Goal: Navigation & Orientation: Find specific page/section

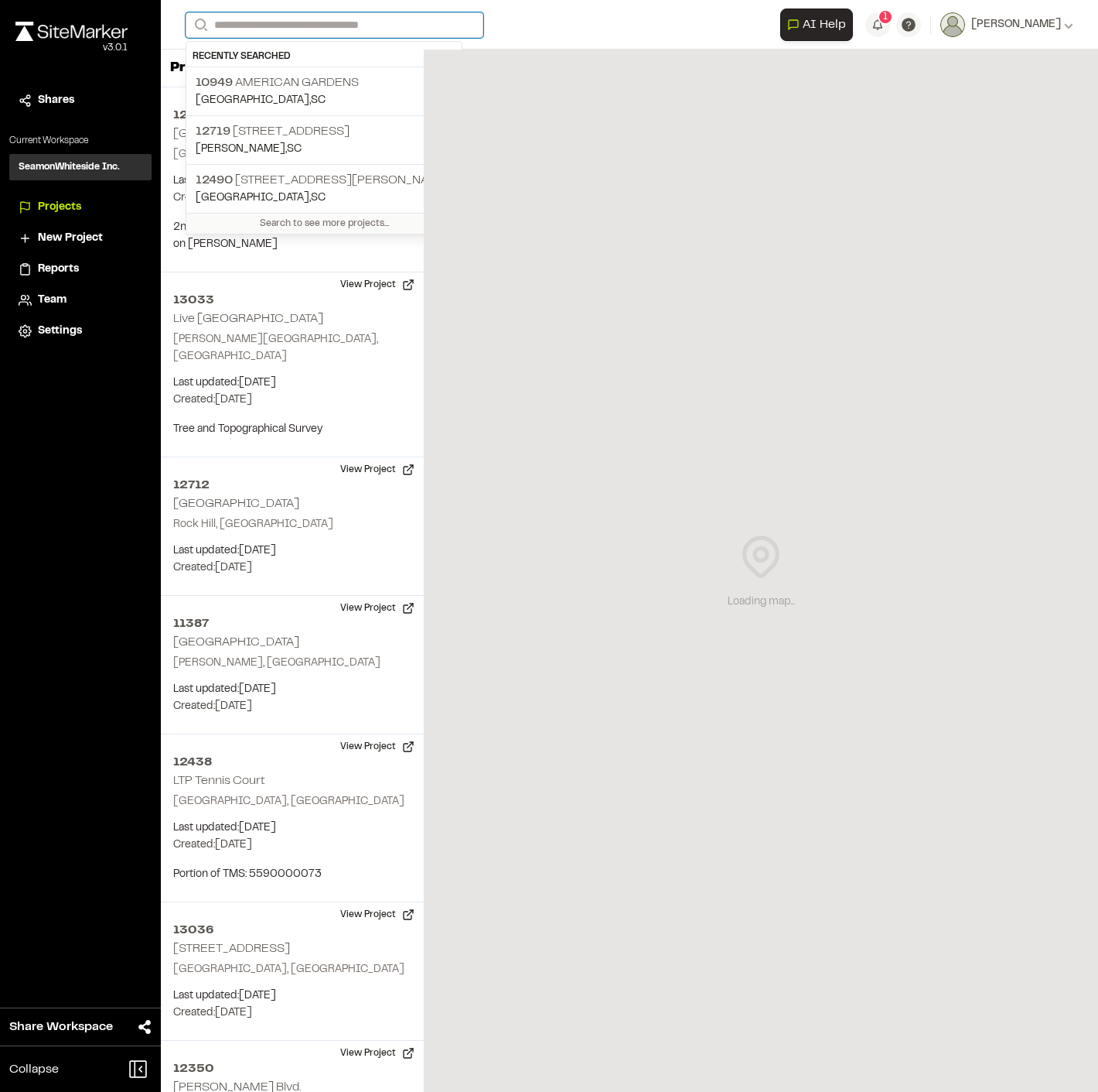
click at [396, 27] on input "Search" at bounding box center [334, 25] width 298 height 25
type input "*"
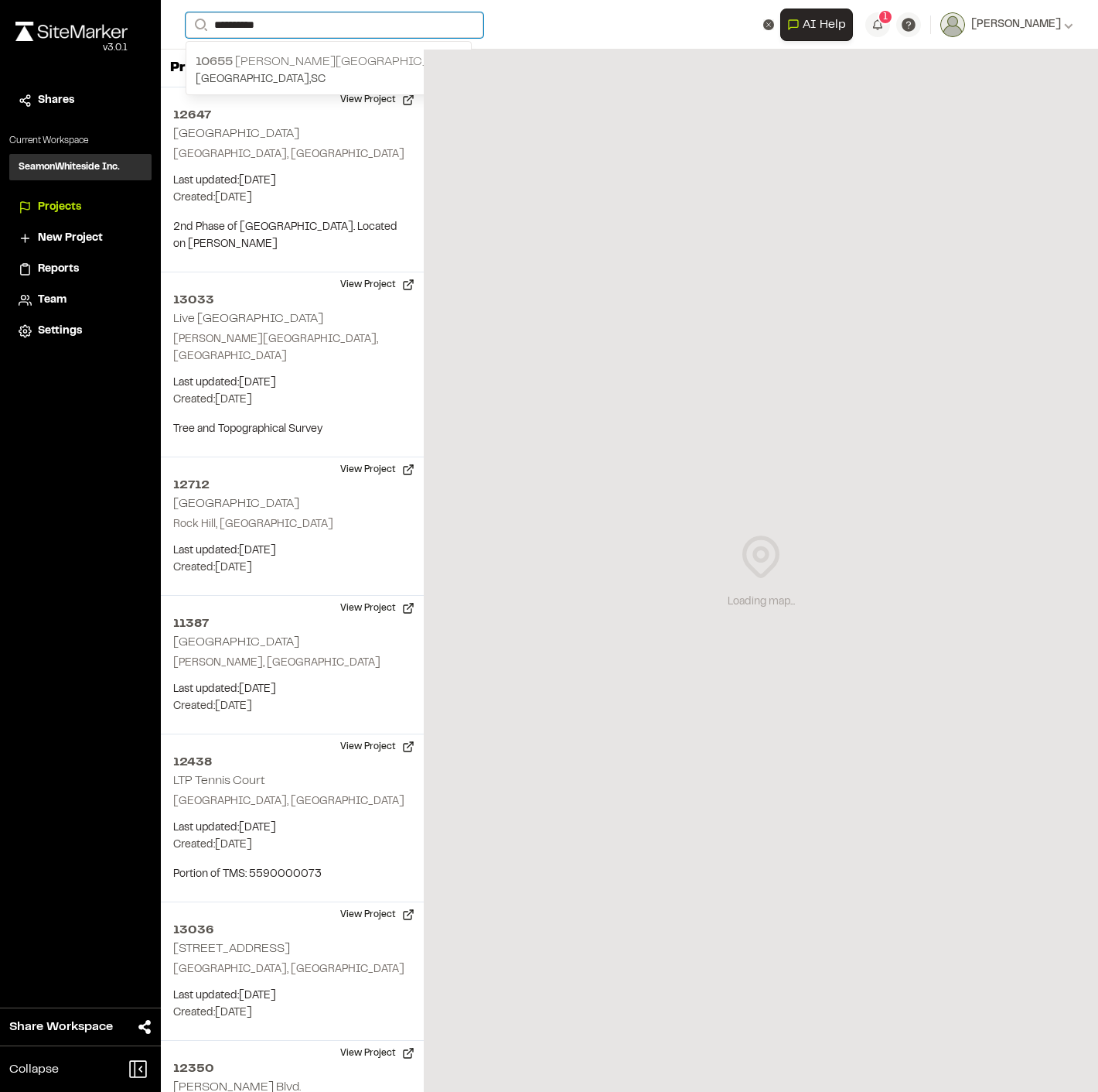
type input "**********"
click at [319, 66] on p "[STREET_ADDRESS][PERSON_NAME]" at bounding box center [329, 62] width 266 height 19
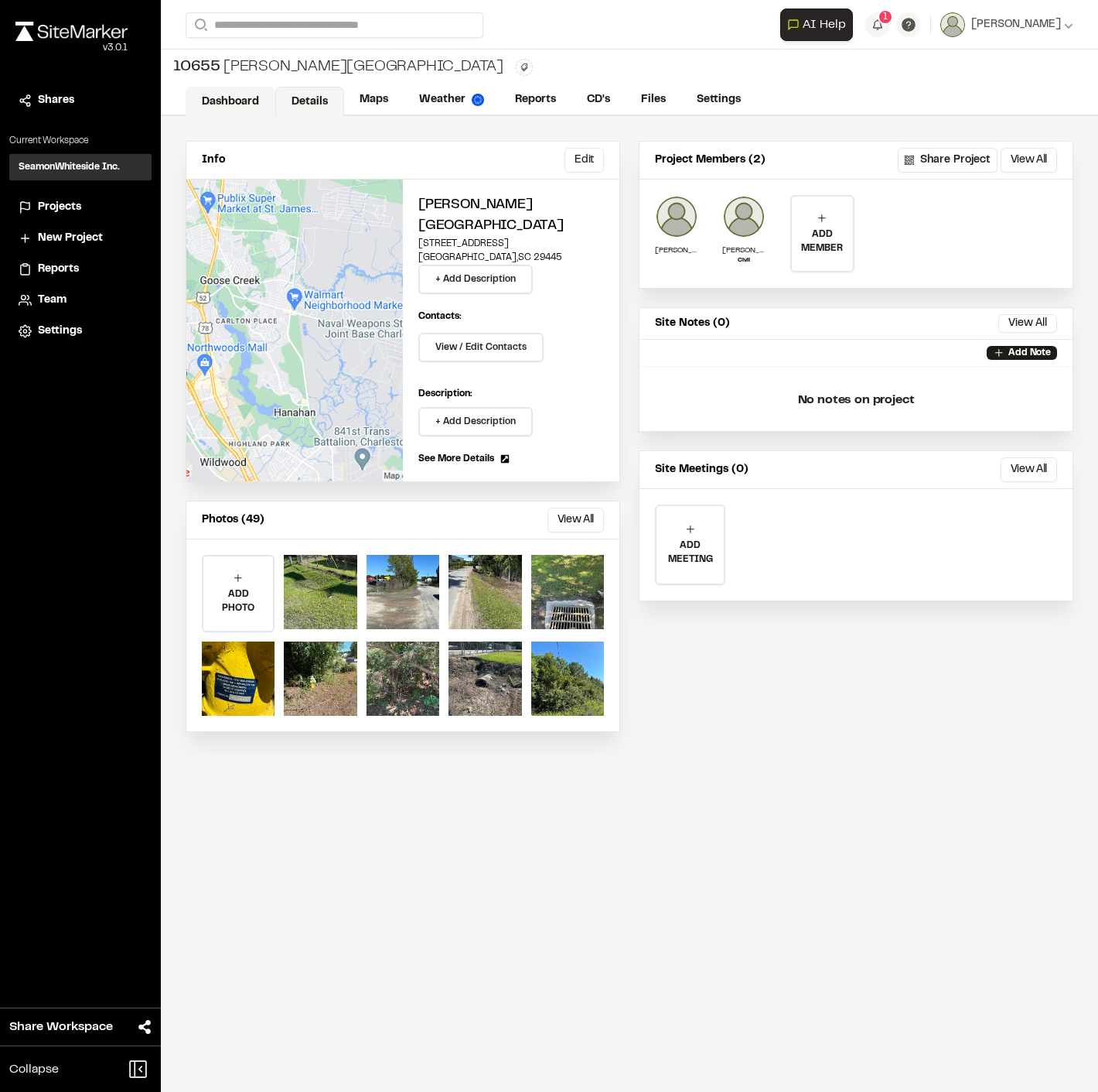
click at [242, 110] on link "Dashboard" at bounding box center [231, 101] width 90 height 29
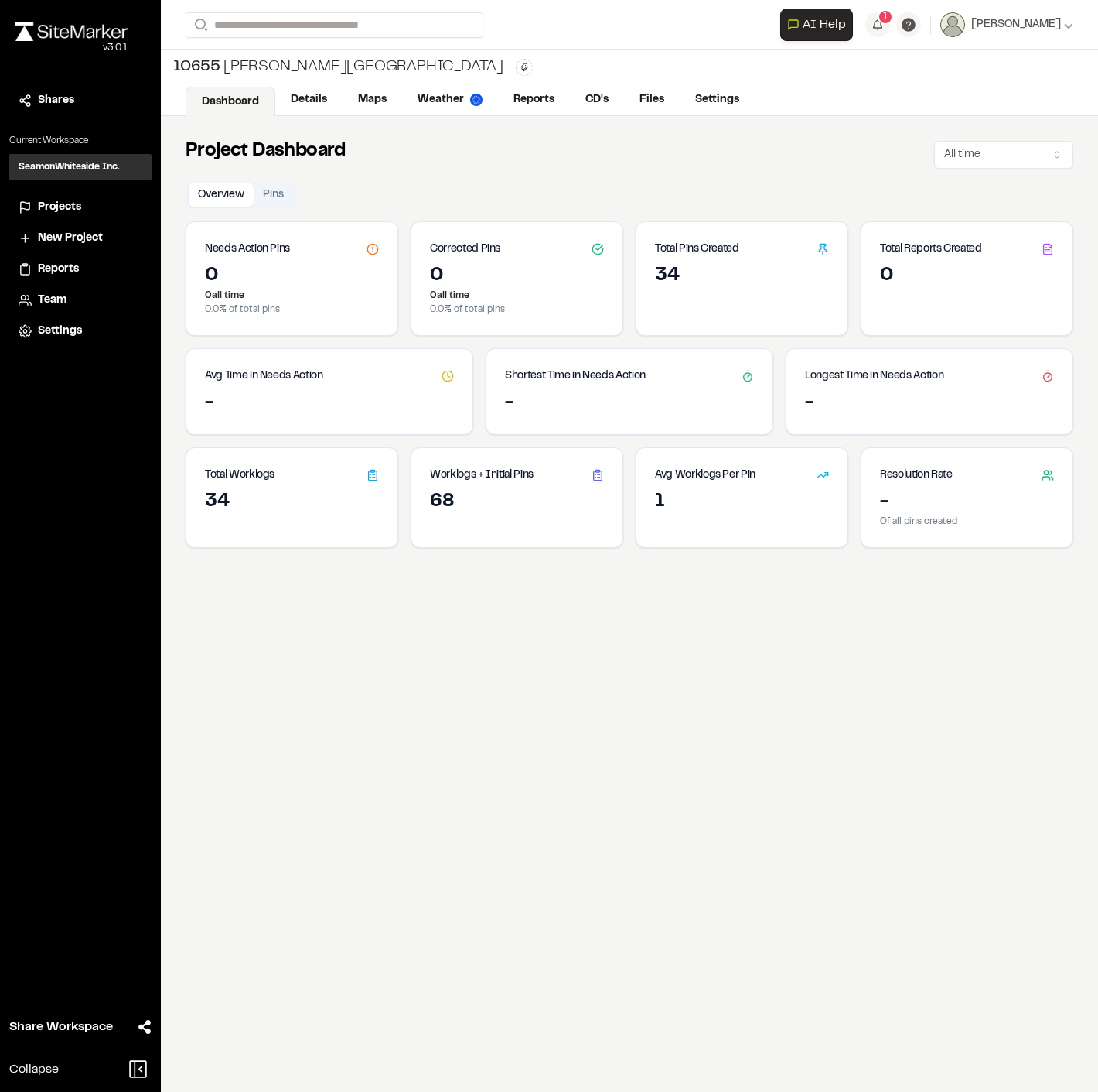
click at [206, 59] on span "10655" at bounding box center [197, 67] width 47 height 23
click at [210, 64] on span "10655" at bounding box center [197, 67] width 47 height 23
click at [520, 63] on icon at bounding box center [525, 67] width 9 height 9
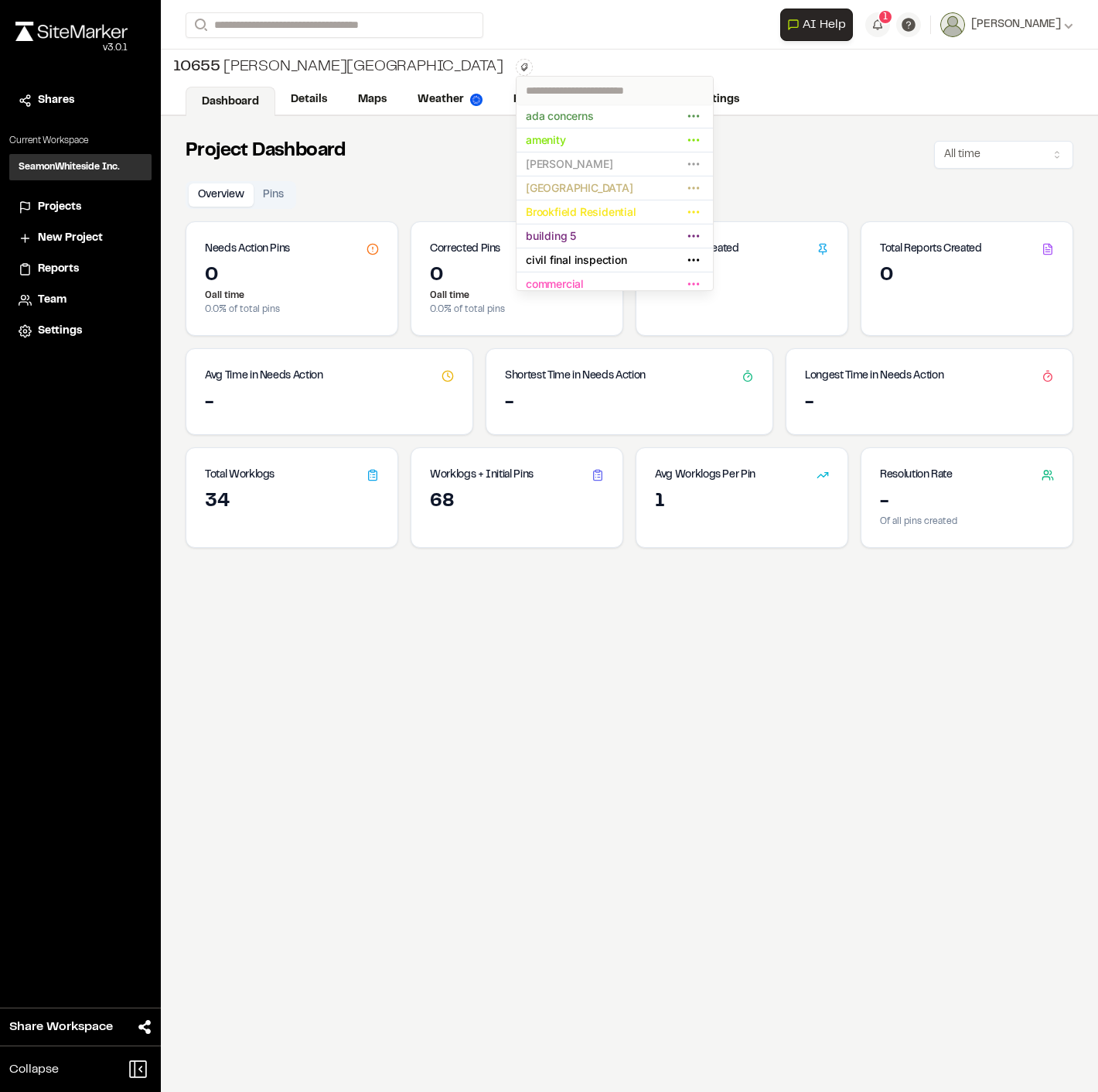
click at [658, 94] on div at bounding box center [549, 546] width 1098 height 1092
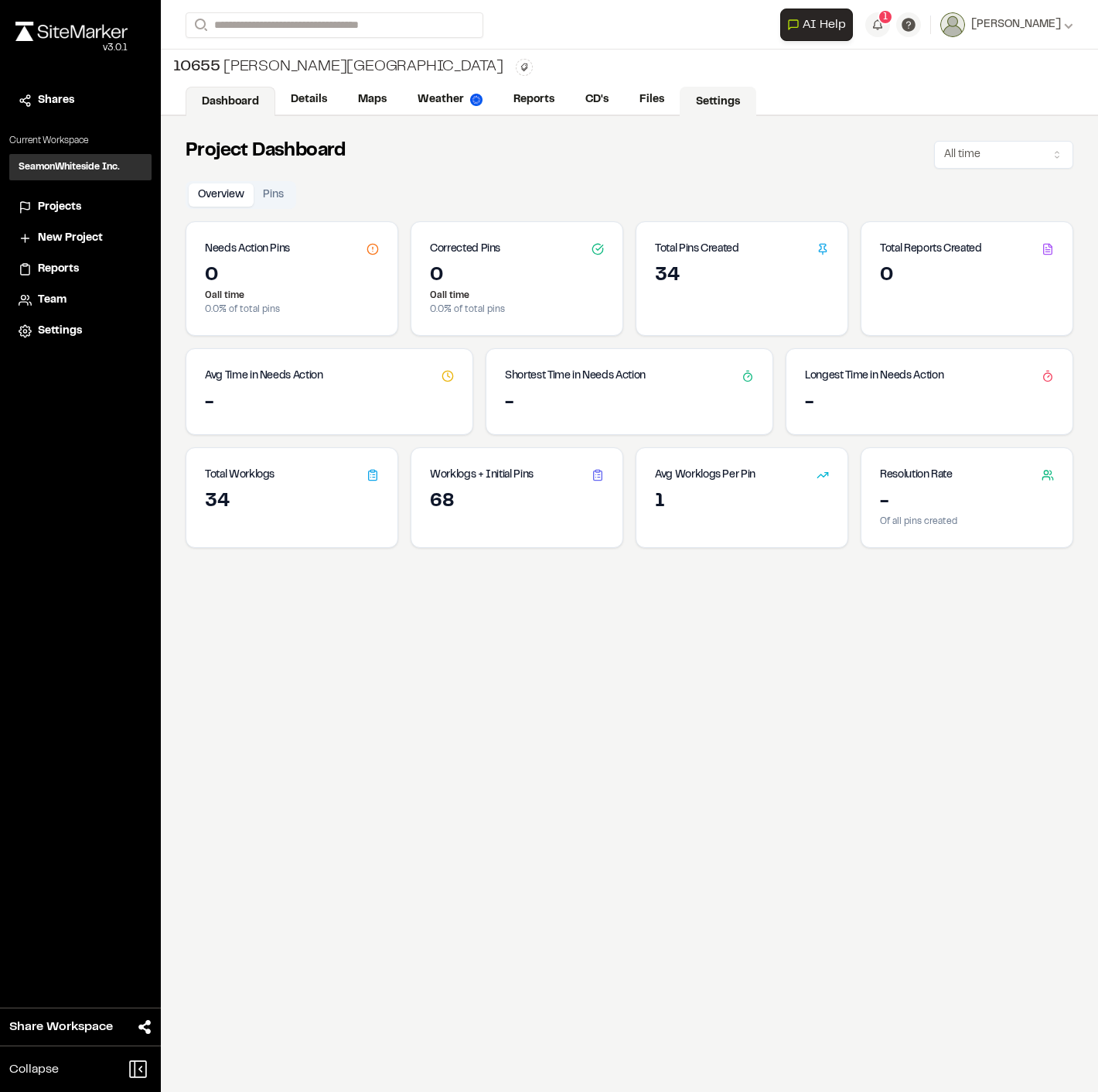
click at [658, 96] on link "Settings" at bounding box center [718, 101] width 77 height 29
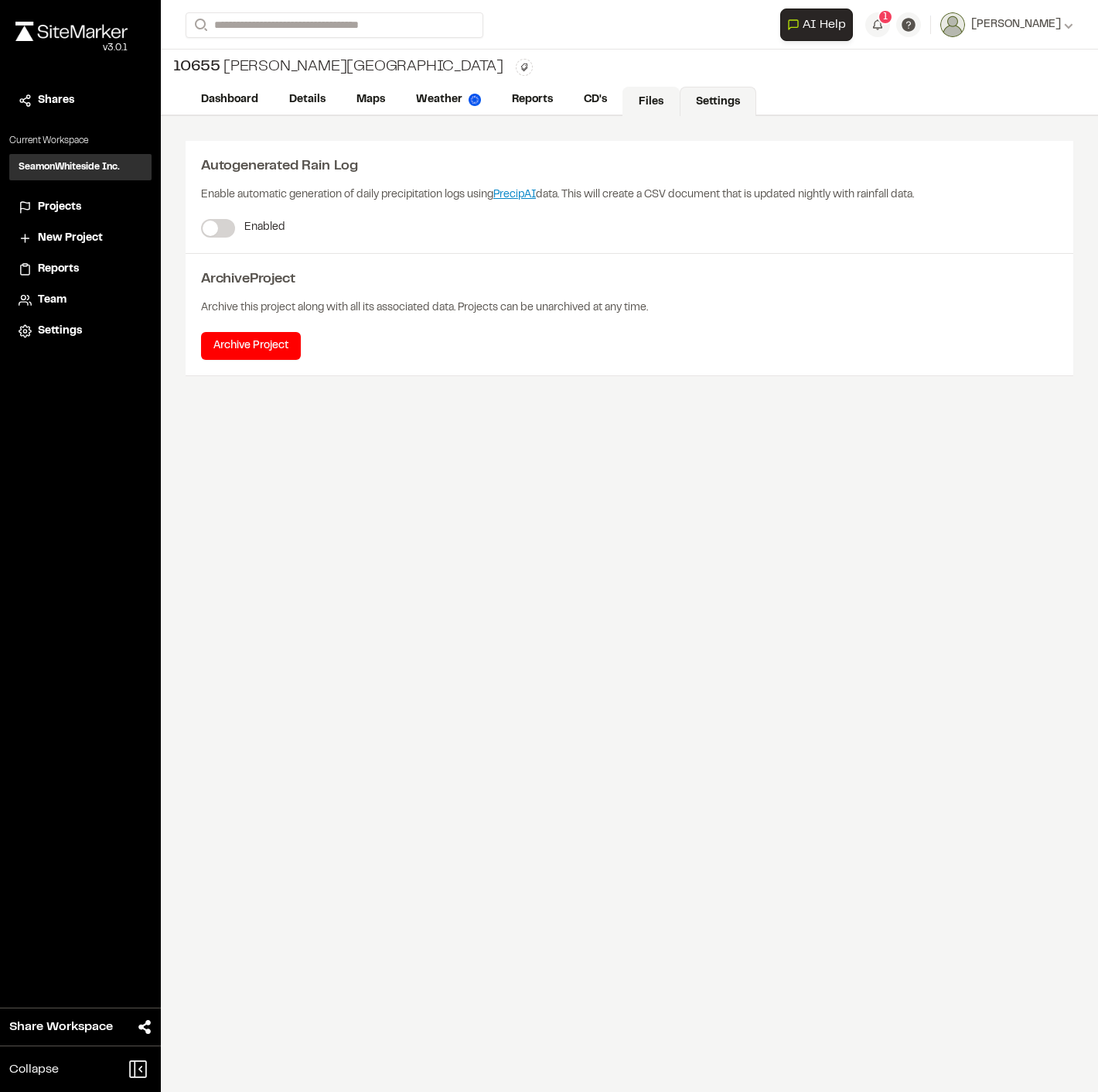
click at [652, 107] on link "Files" at bounding box center [651, 101] width 57 height 29
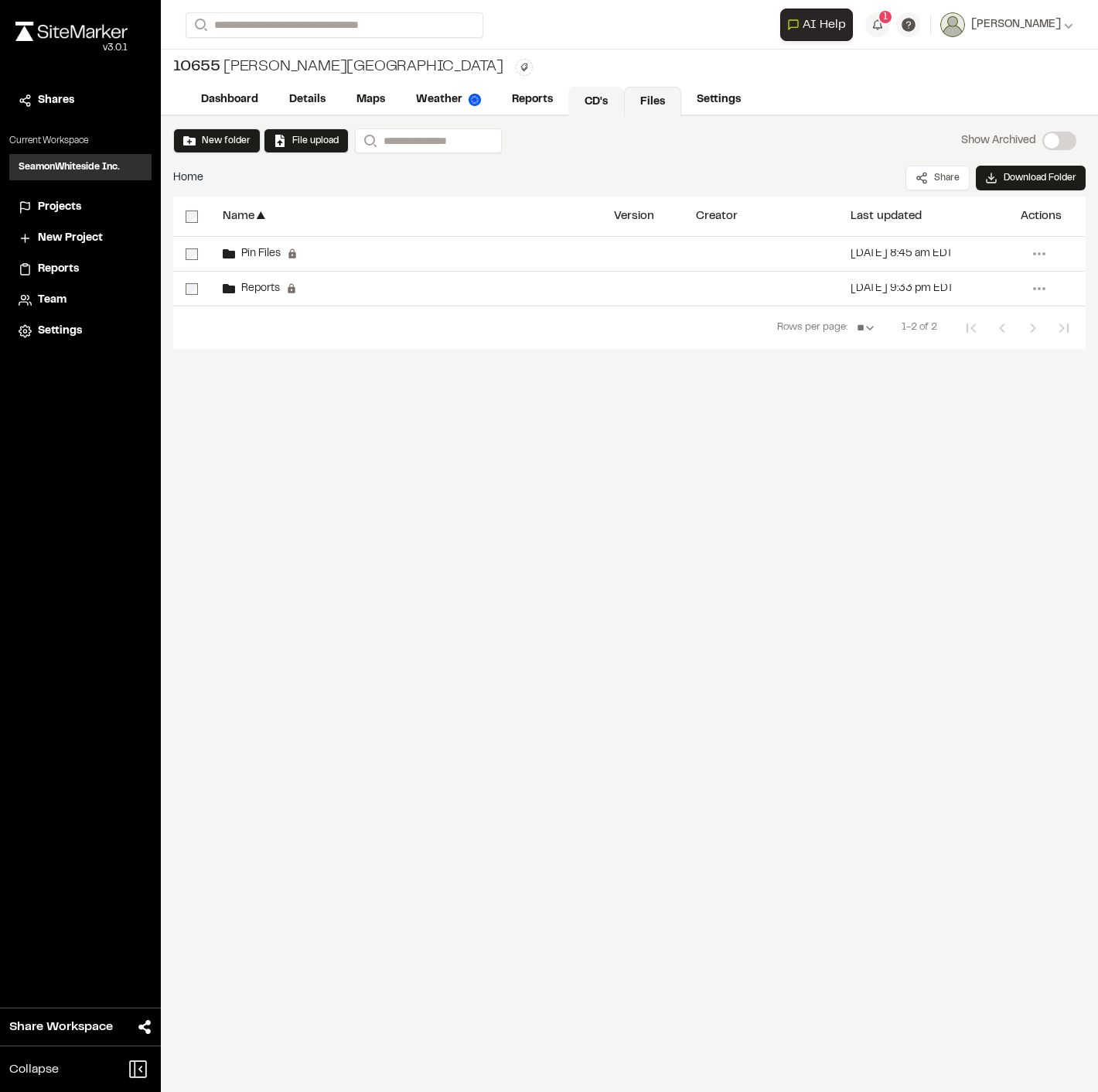
click at [589, 104] on link "CD's" at bounding box center [596, 101] width 56 height 29
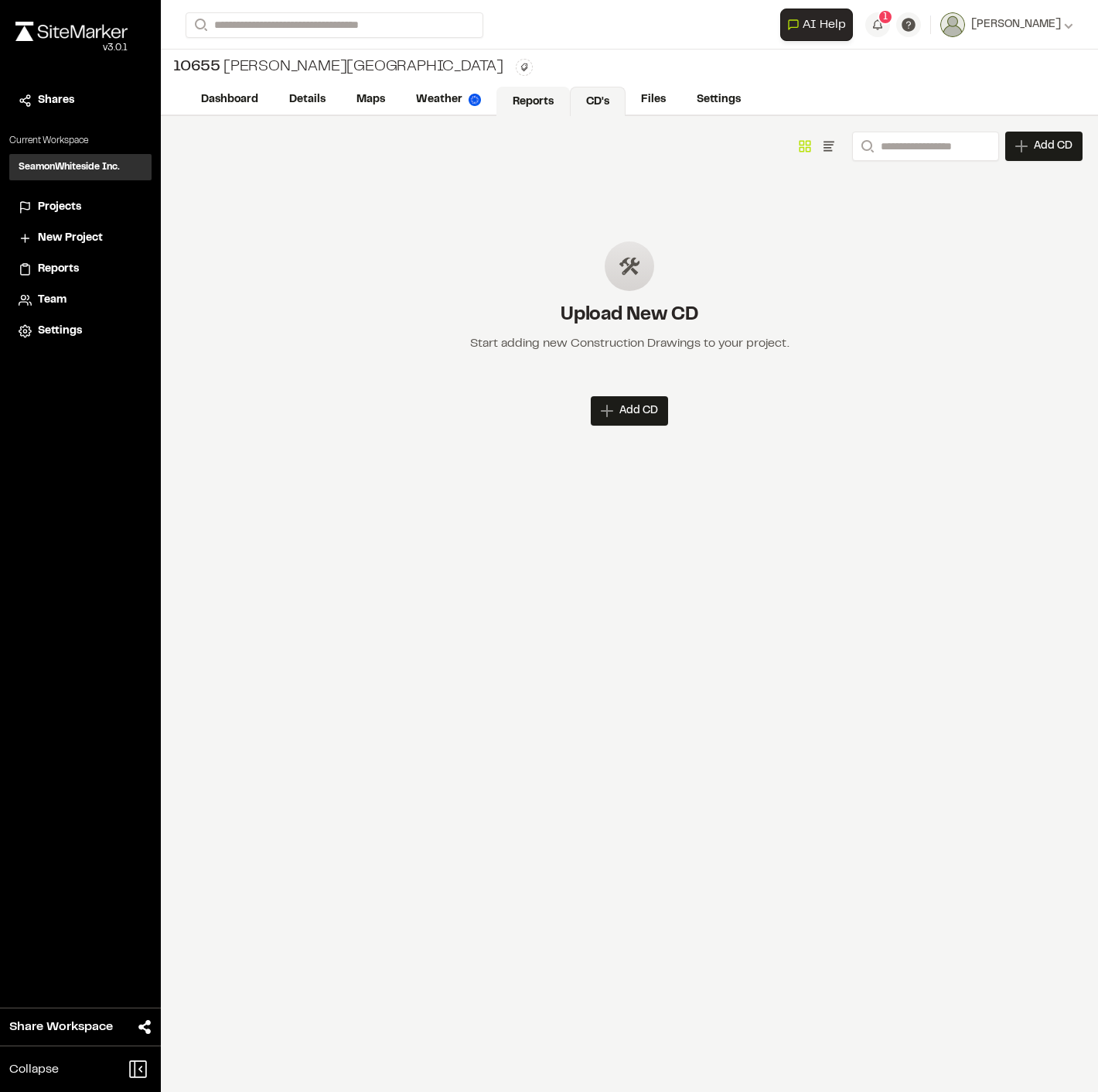
click at [543, 103] on link "Reports" at bounding box center [533, 101] width 73 height 29
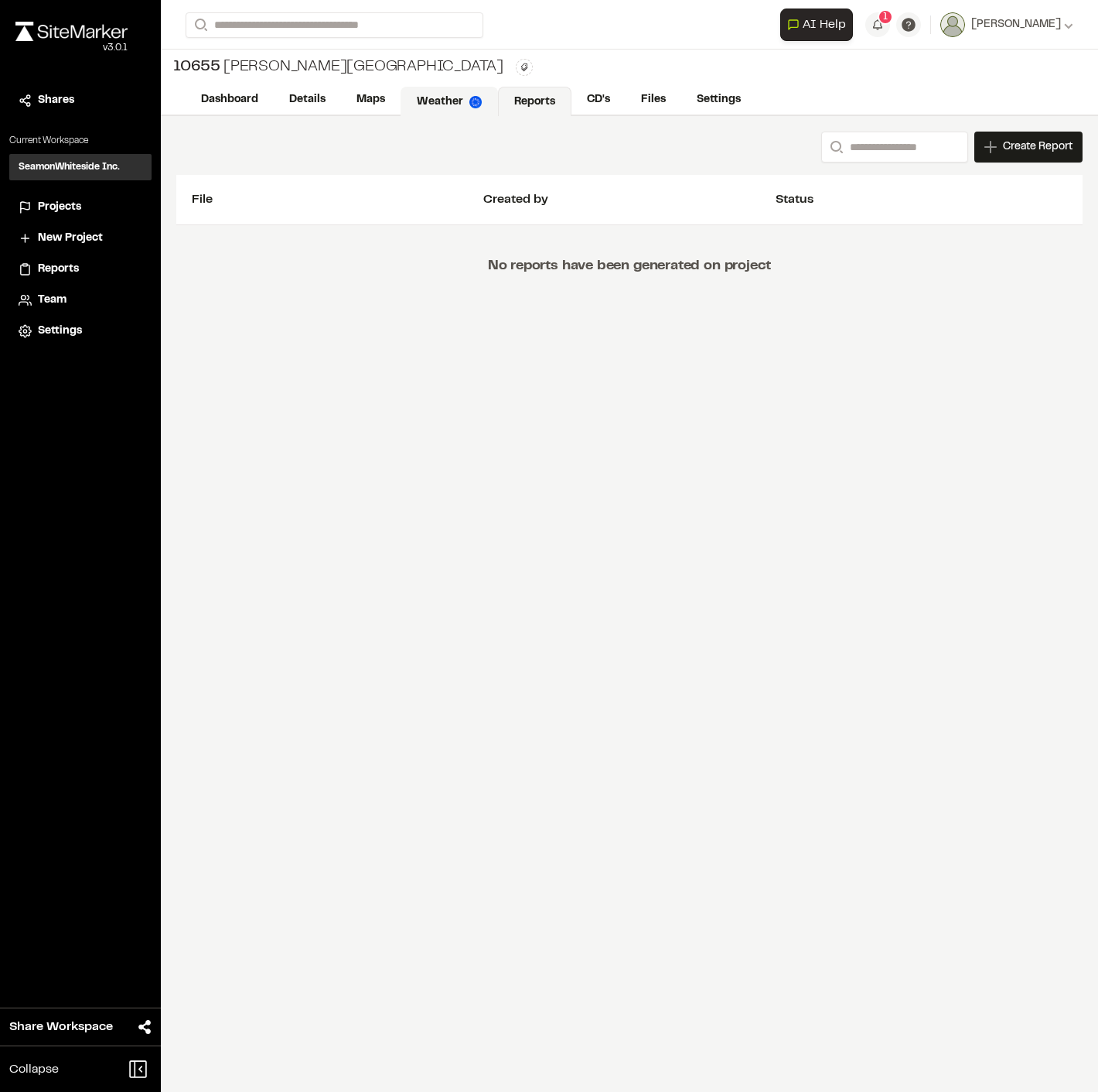
click at [451, 106] on link "Weather" at bounding box center [449, 101] width 97 height 29
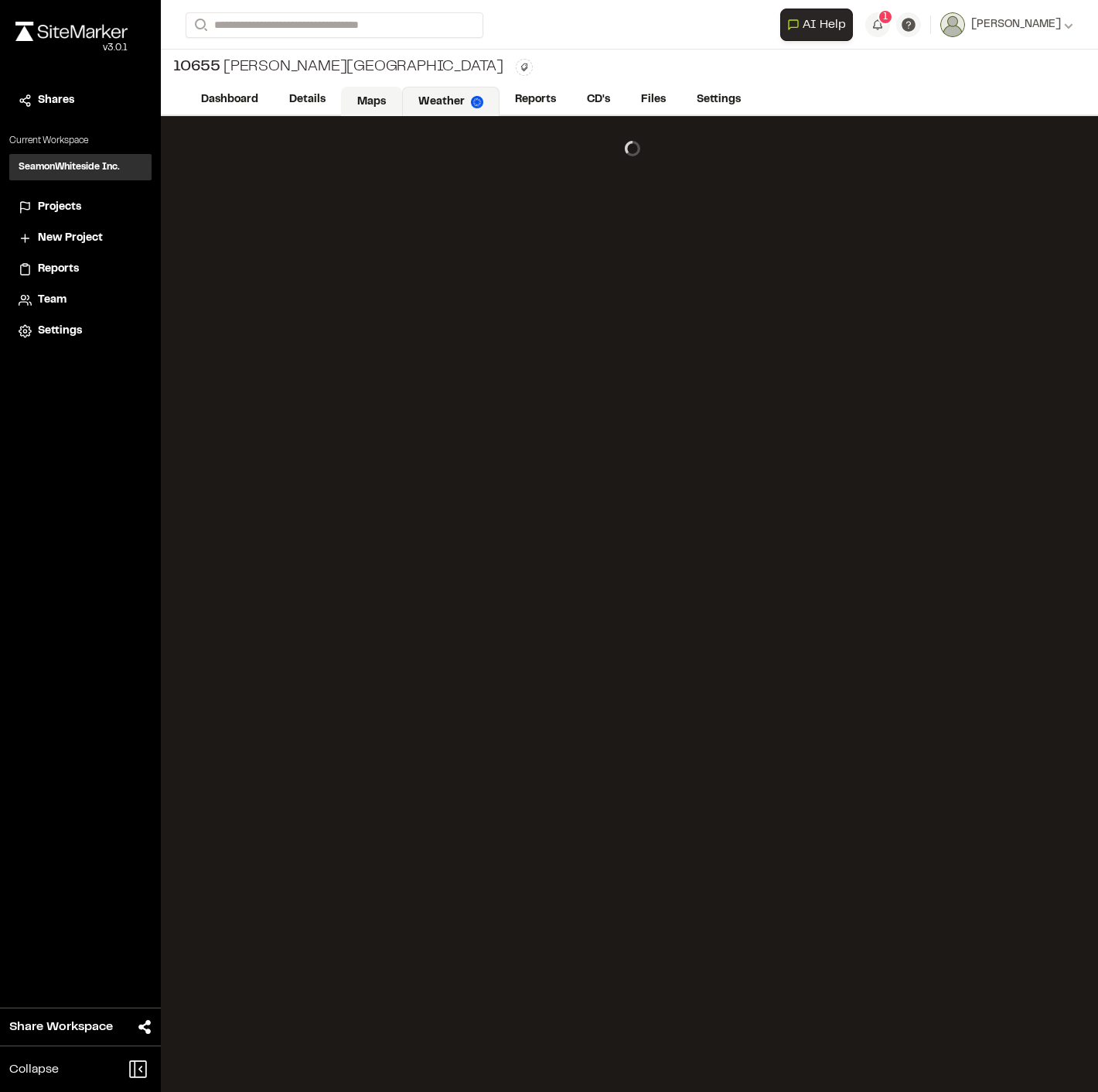
click at [371, 105] on link "Maps" at bounding box center [371, 101] width 61 height 29
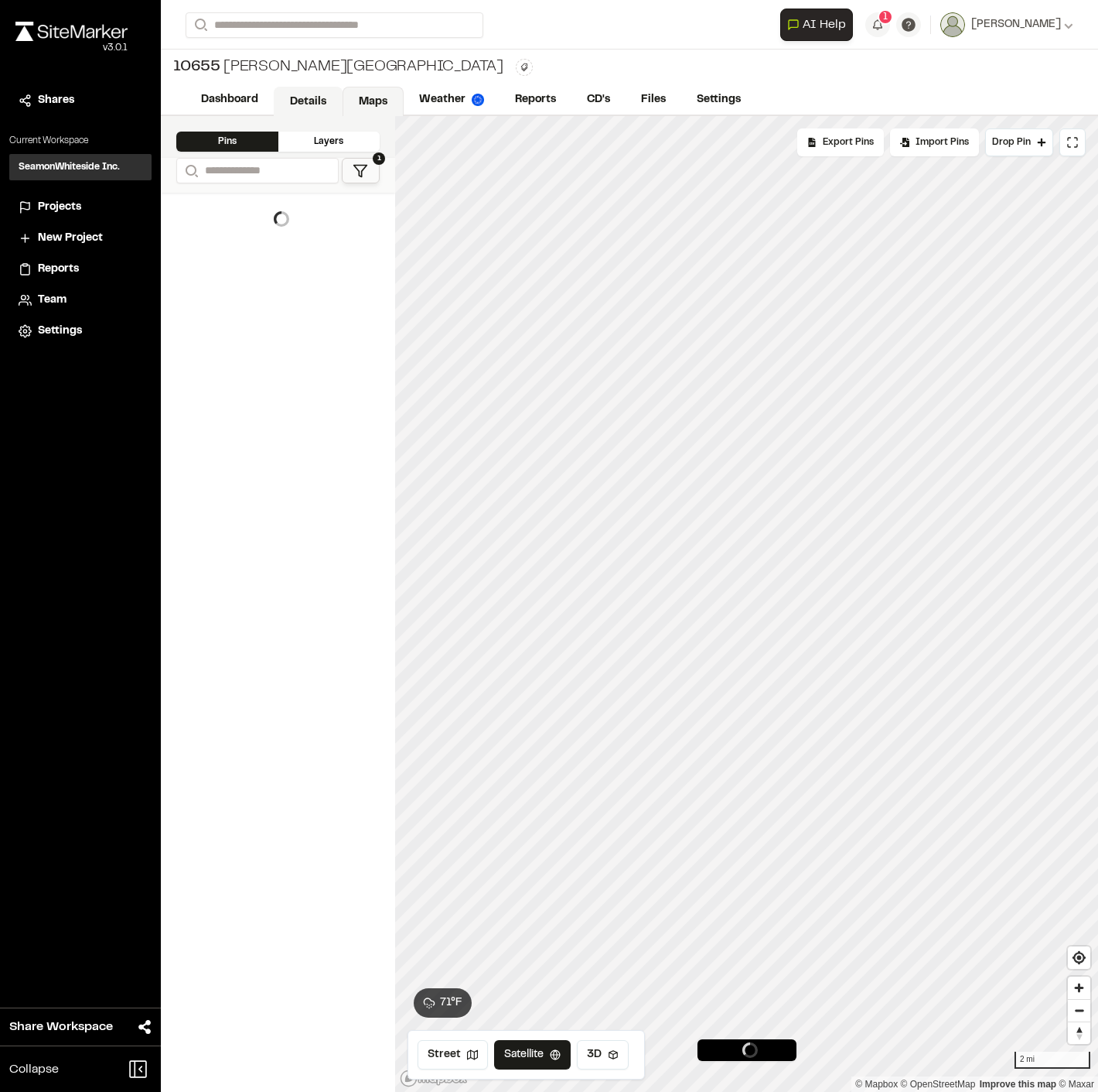
click at [292, 104] on link "Details" at bounding box center [308, 101] width 69 height 29
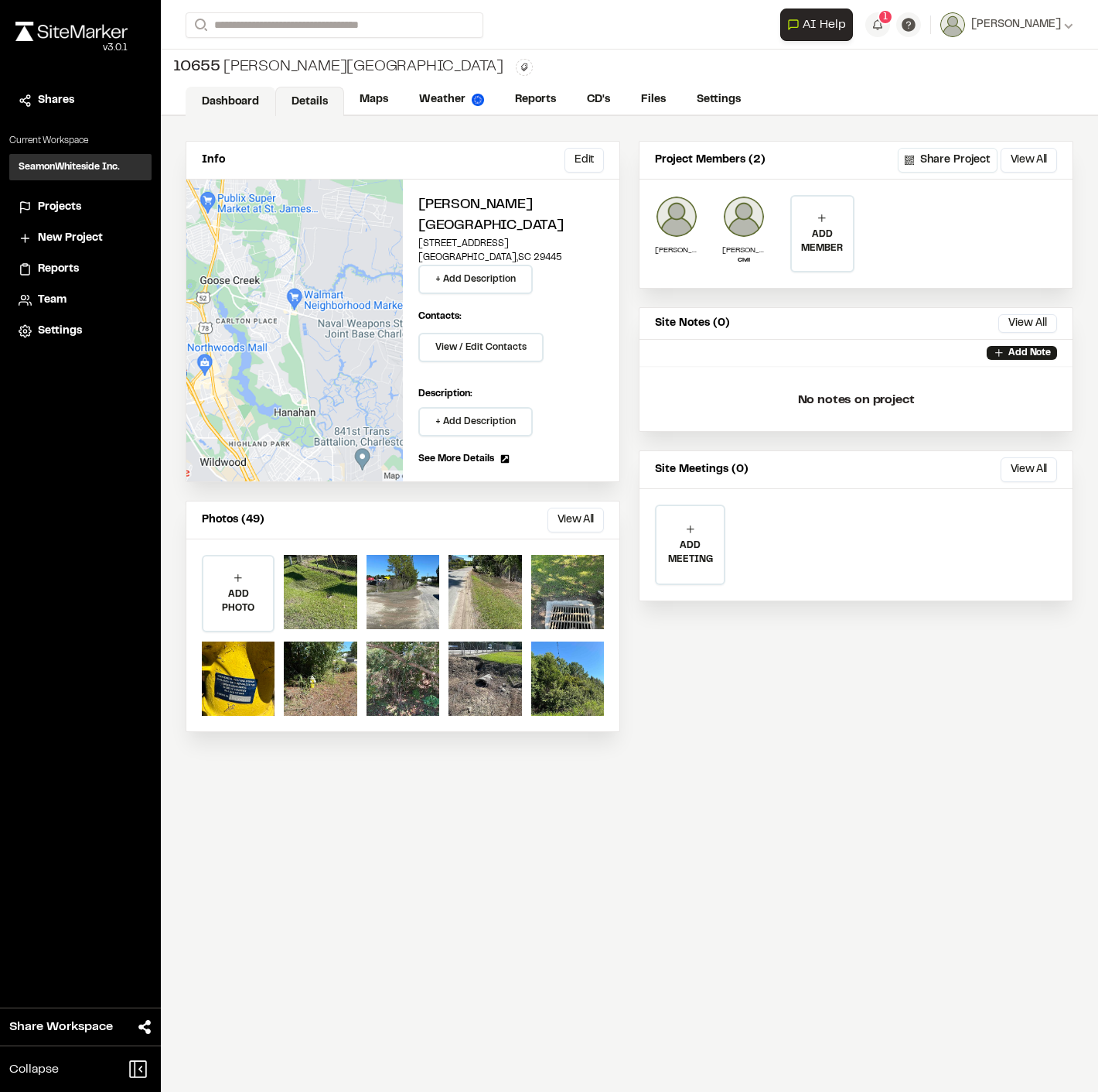
click at [241, 106] on link "Dashboard" at bounding box center [231, 101] width 90 height 29
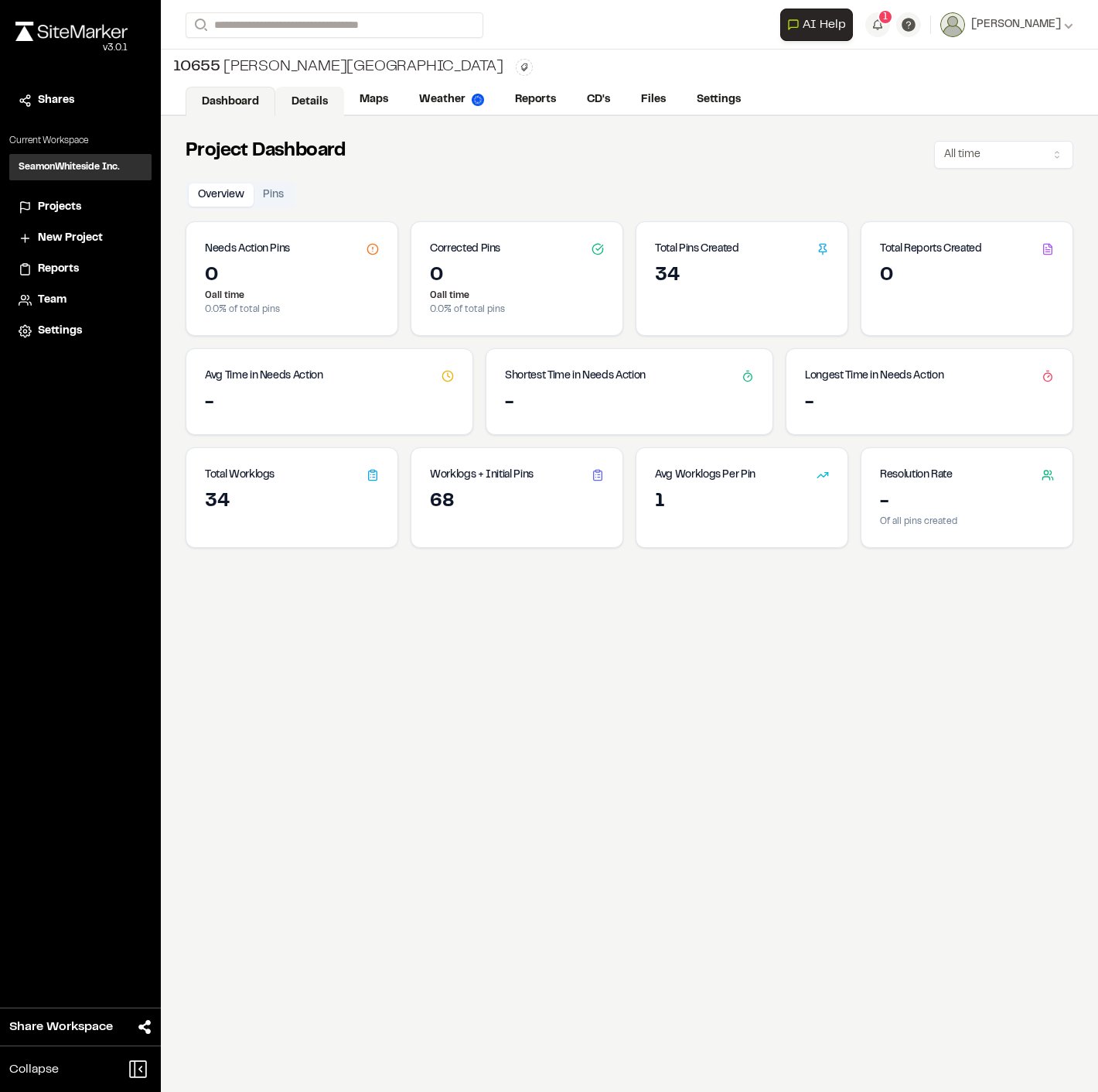
click at [279, 102] on link "Details" at bounding box center [310, 101] width 69 height 29
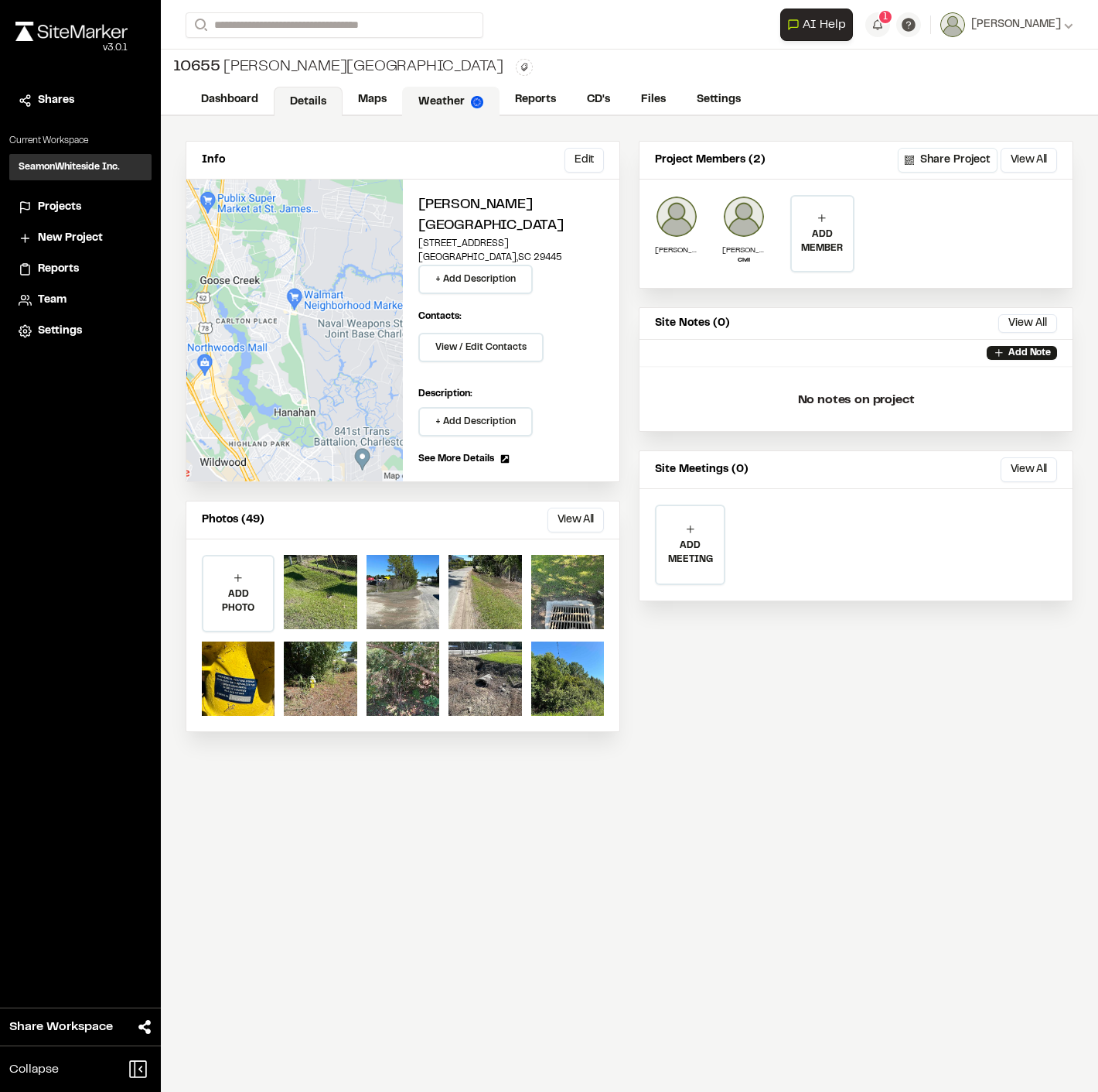
click at [403, 96] on link "Weather" at bounding box center [450, 101] width 97 height 29
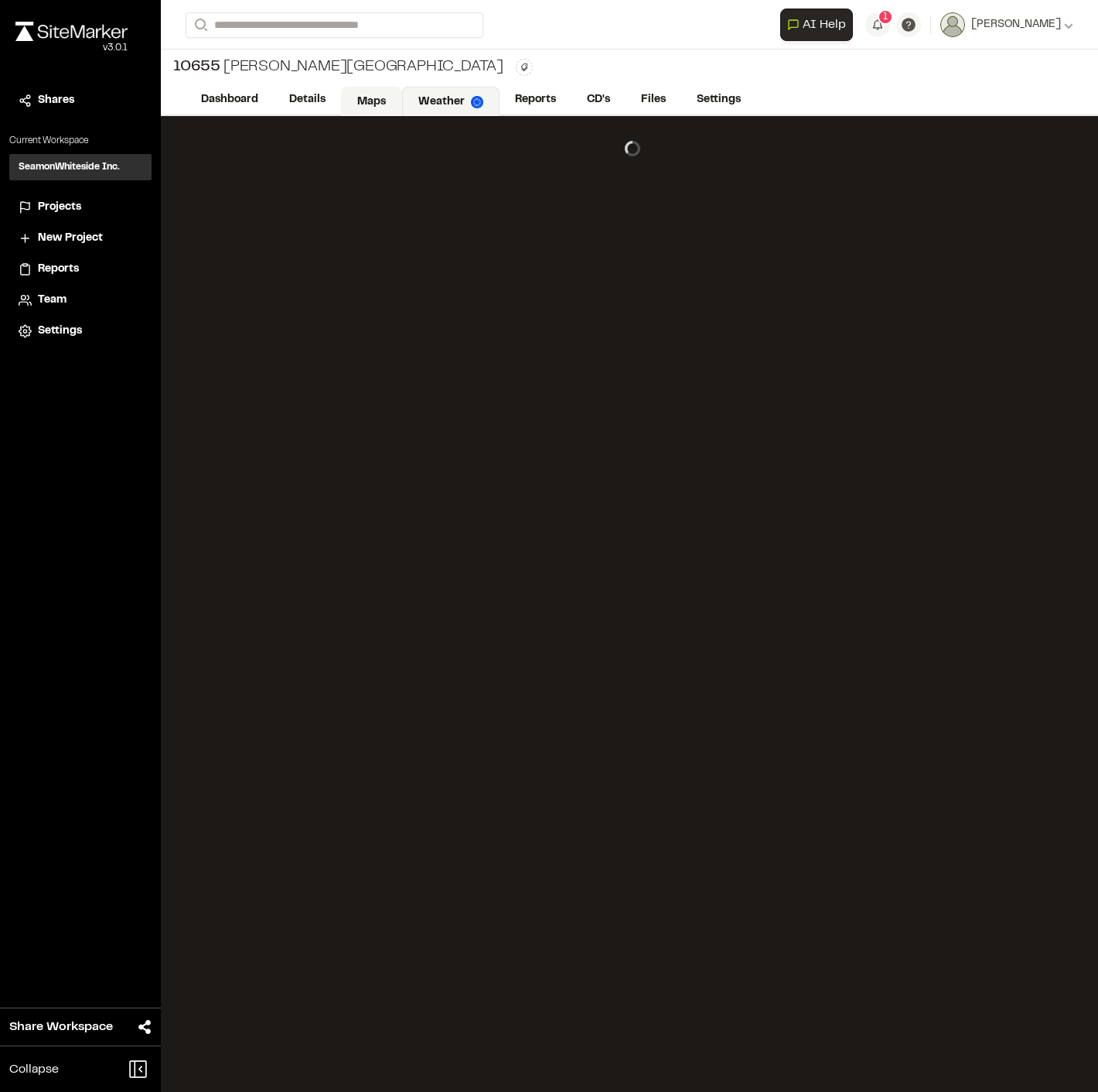
click at [389, 99] on link "Maps" at bounding box center [371, 101] width 61 height 29
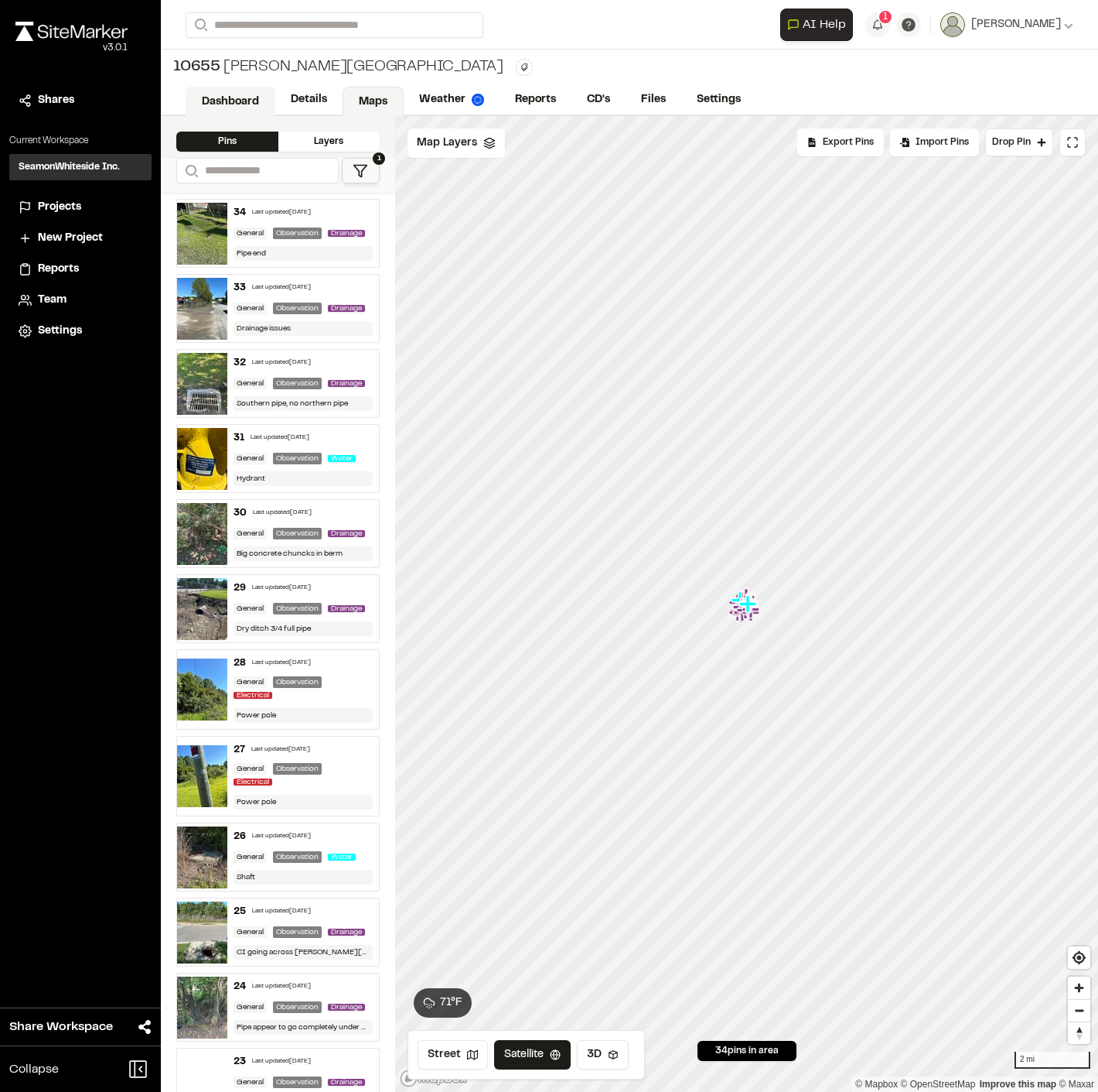
click at [238, 94] on link "Dashboard" at bounding box center [231, 101] width 90 height 29
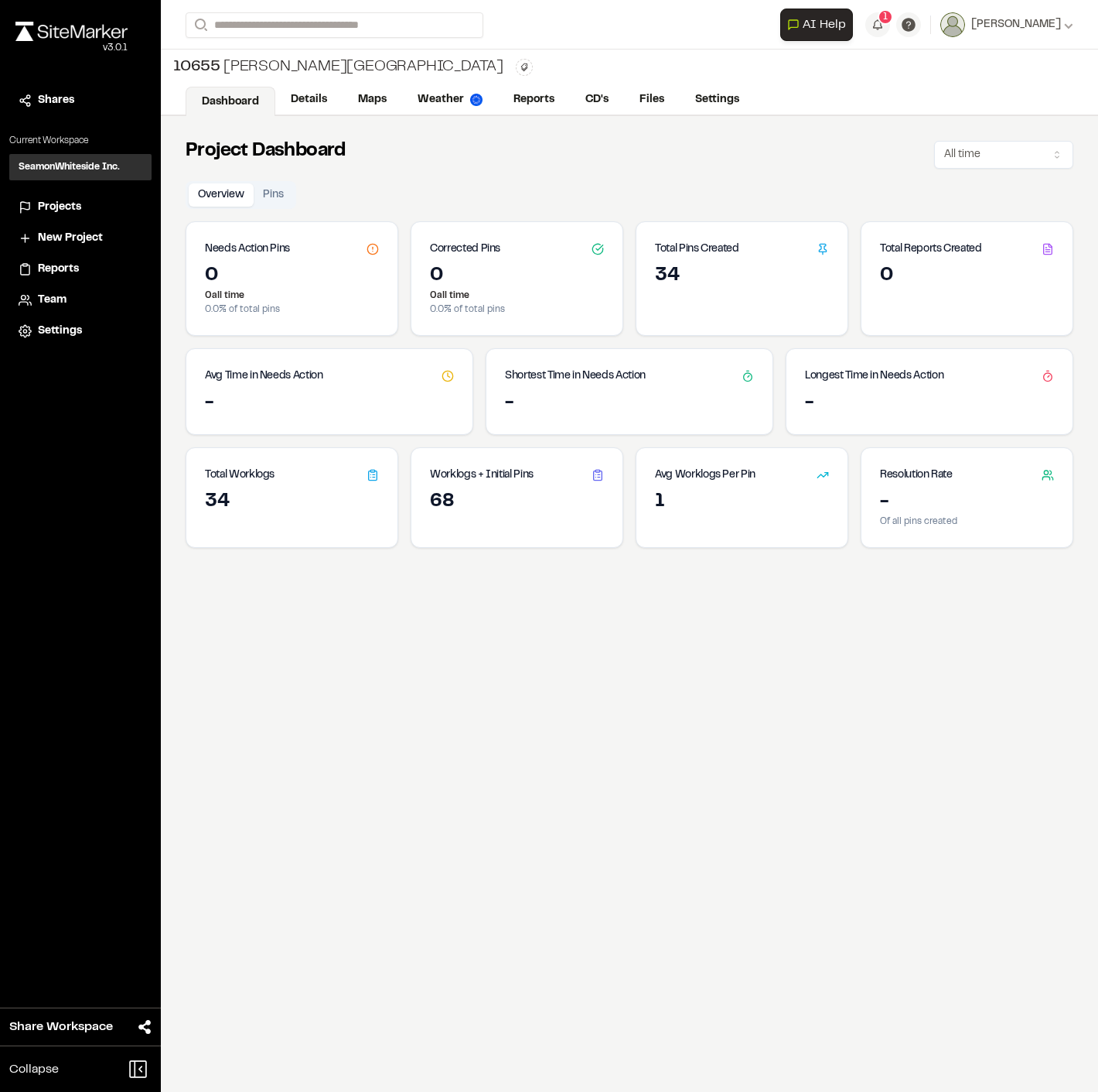
click at [242, 58] on div "[STREET_ADDRESS][PERSON_NAME]" at bounding box center [338, 67] width 330 height 23
click at [221, 66] on div "[STREET_ADDRESS][PERSON_NAME]" at bounding box center [338, 67] width 330 height 23
